Goal: Find contact information: Obtain details needed to contact an individual or organization

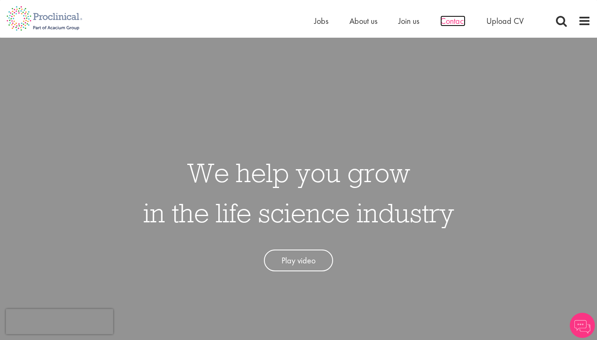
click at [450, 22] on span "Contact" at bounding box center [452, 20] width 25 height 11
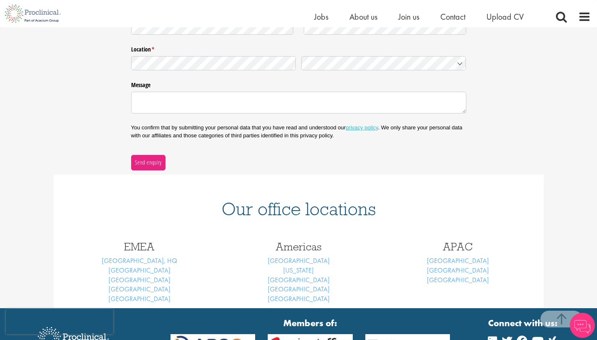
scroll to position [205, 0]
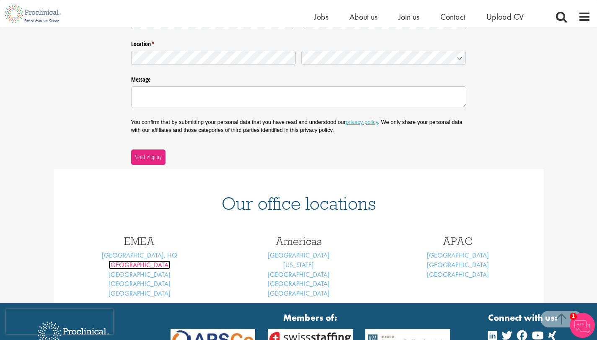
click at [146, 263] on link "[GEOGRAPHIC_DATA]" at bounding box center [139, 264] width 62 height 9
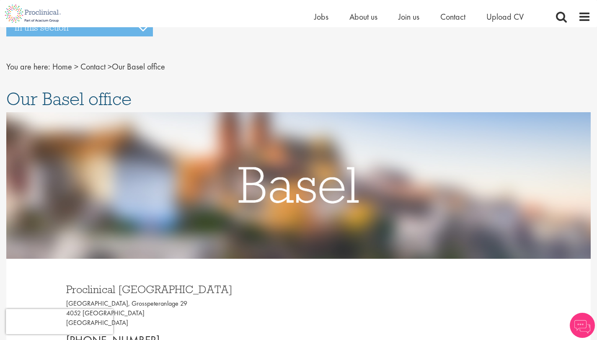
scroll to position [17, 0]
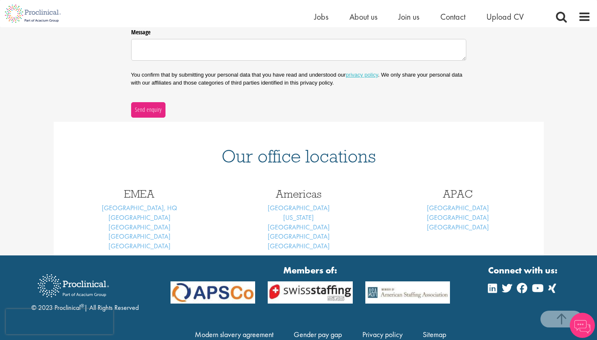
scroll to position [276, 0]
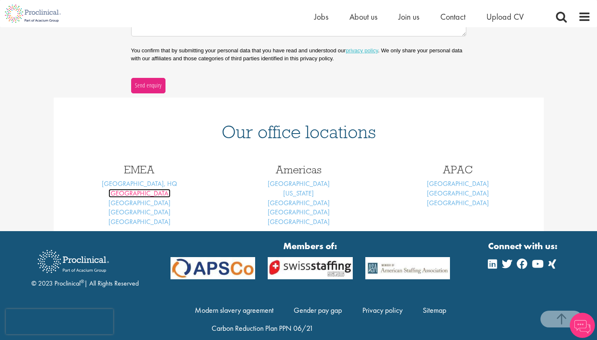
click at [144, 196] on link "[GEOGRAPHIC_DATA]" at bounding box center [139, 193] width 62 height 9
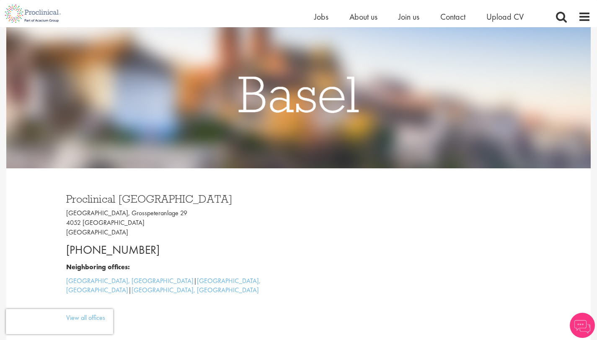
scroll to position [90, 0]
